Goal: Task Accomplishment & Management: Manage account settings

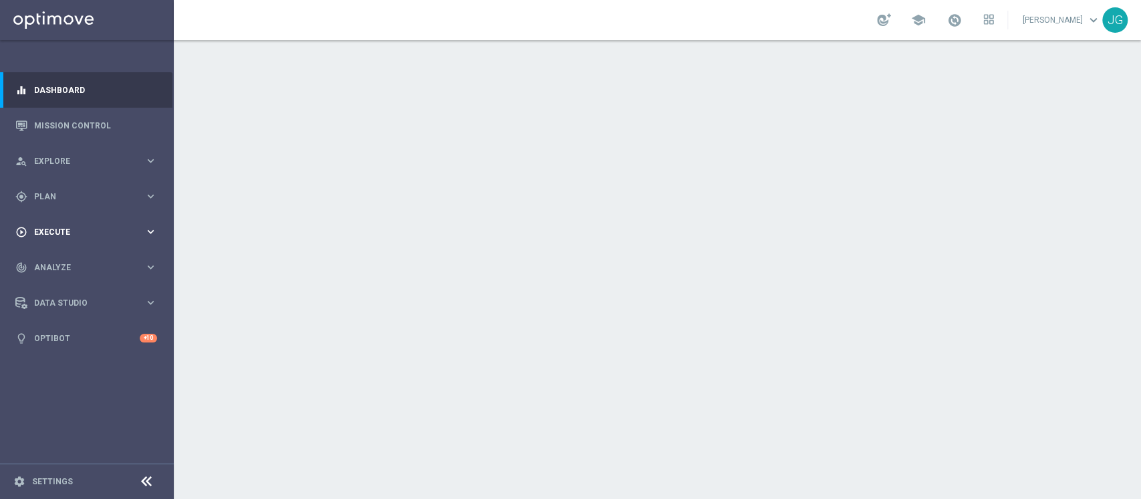
click at [57, 232] on span "Execute" at bounding box center [89, 232] width 110 height 8
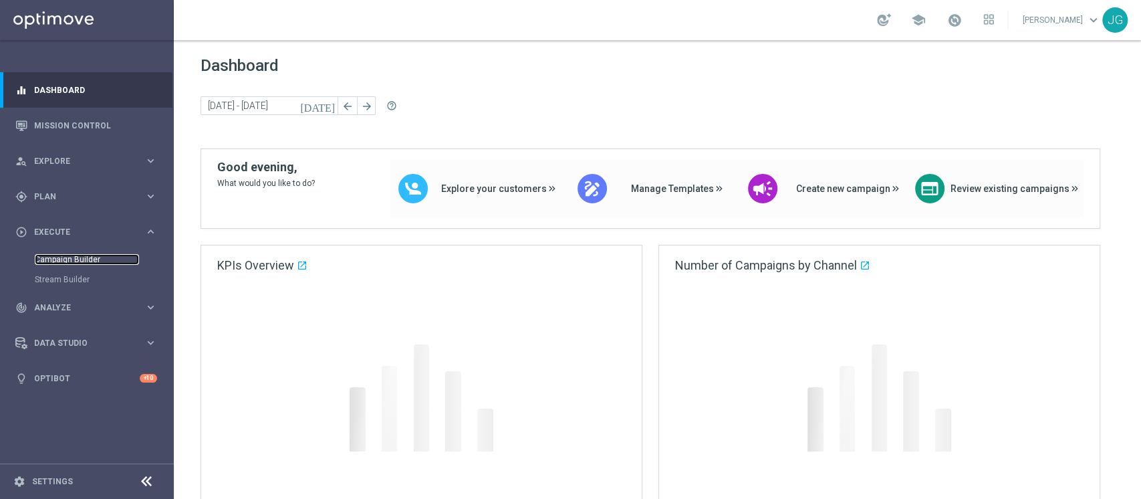
click at [43, 257] on link "Campaign Builder" at bounding box center [87, 259] width 104 height 11
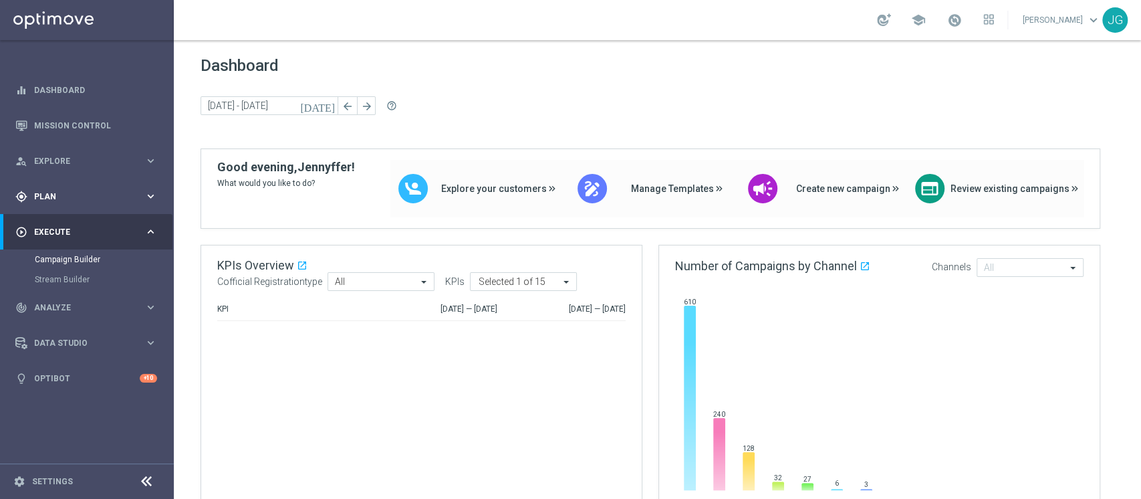
click at [80, 198] on span "Plan" at bounding box center [89, 197] width 110 height 8
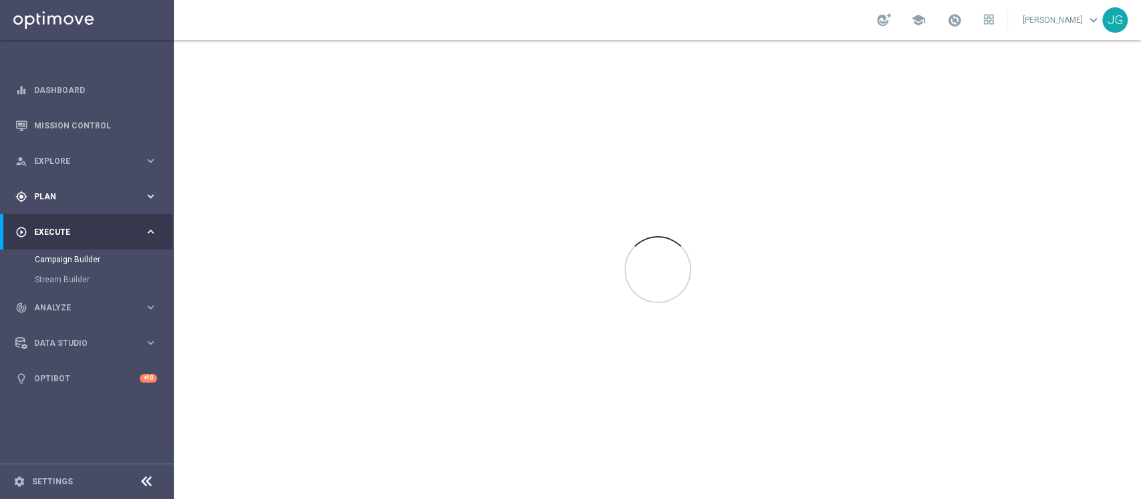
click at [68, 208] on div "gps_fixed Plan keyboard_arrow_right" at bounding box center [86, 195] width 172 height 35
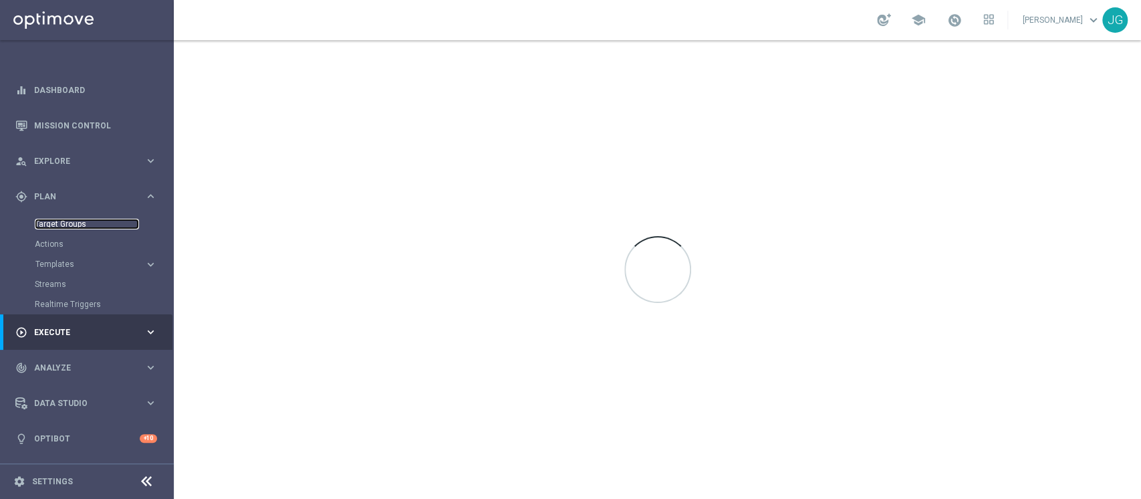
click at [70, 223] on link "Target Groups" at bounding box center [87, 224] width 104 height 11
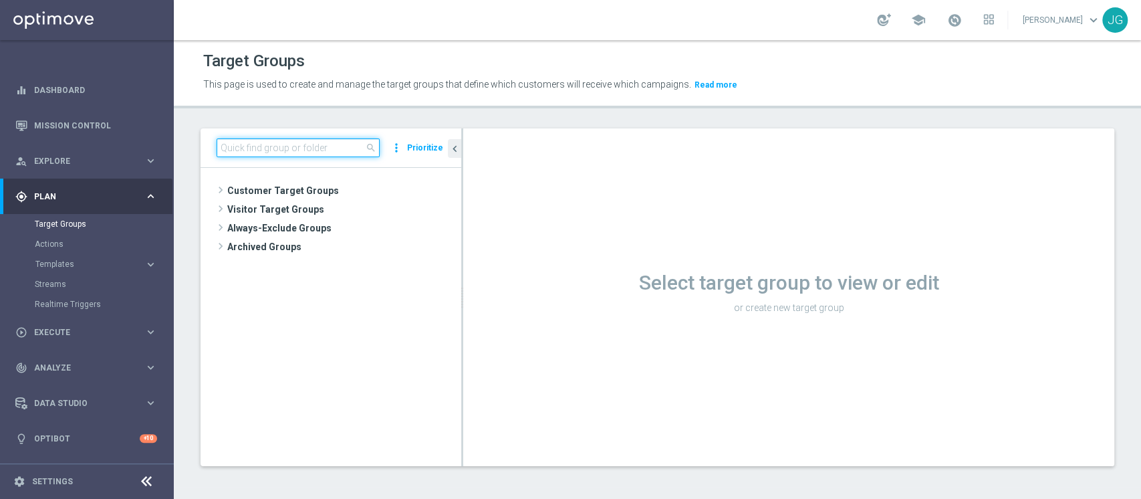
click at [290, 145] on input at bounding box center [298, 147] width 163 height 19
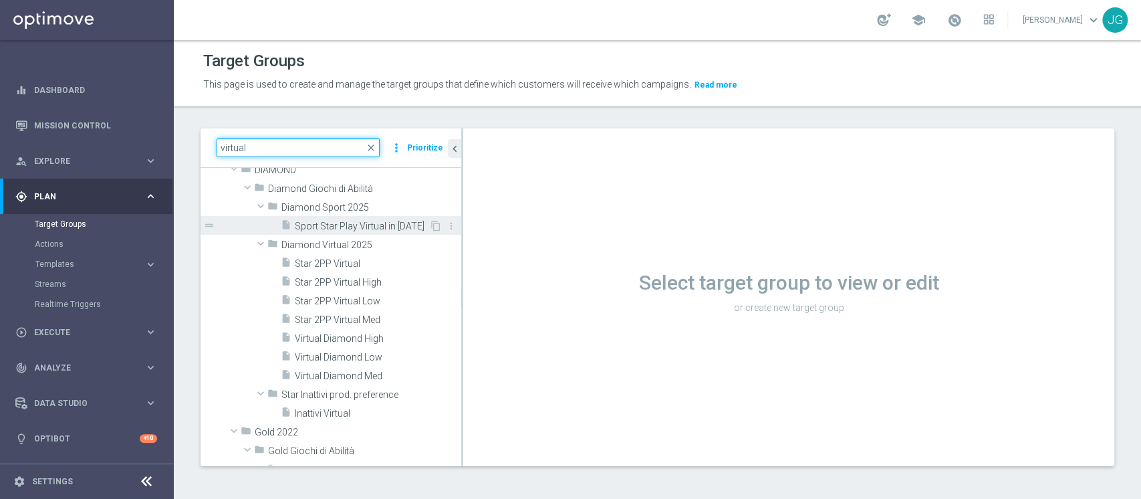
scroll to position [161, 0]
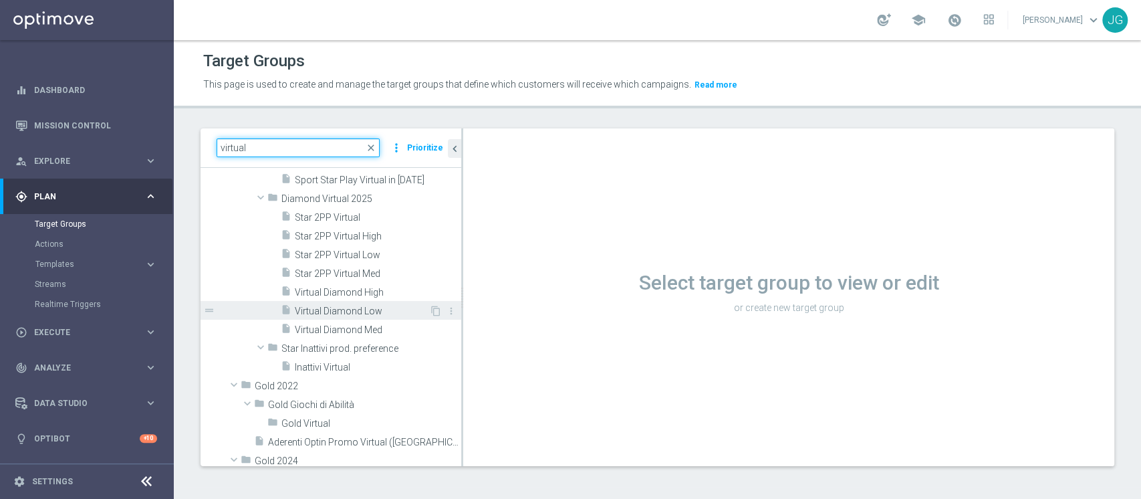
type input "virtual"
click at [356, 317] on div "insert_drive_file Virtual Diamond Low" at bounding box center [355, 310] width 148 height 19
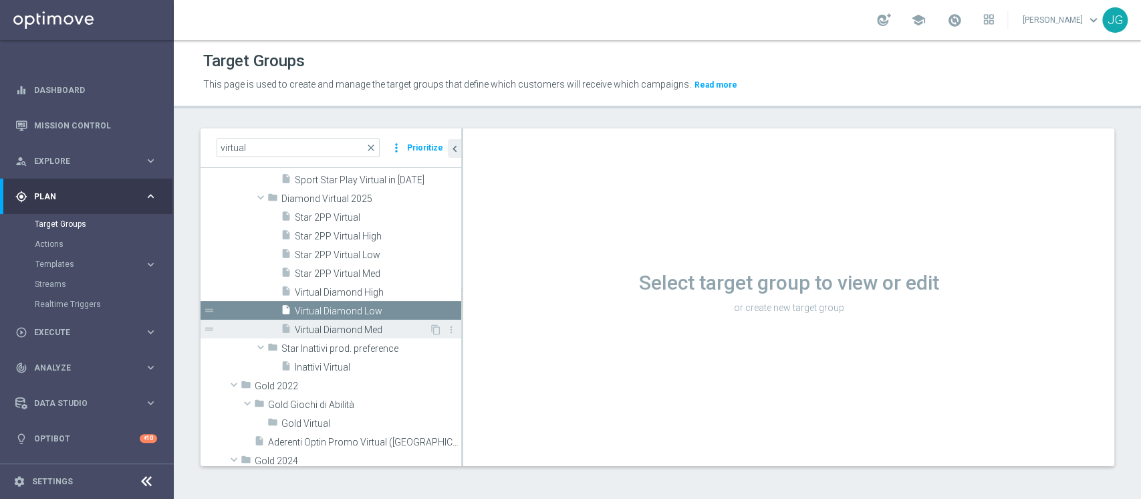
click at [343, 291] on span "Virtual Diamond High" at bounding box center [378, 292] width 166 height 11
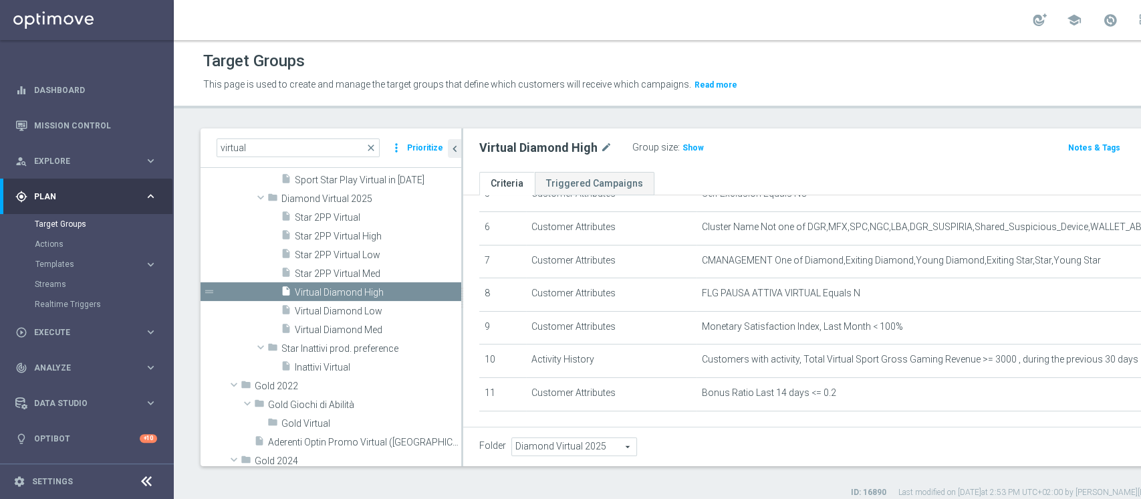
scroll to position [193, 0]
